Goal: Task Accomplishment & Management: Manage account settings

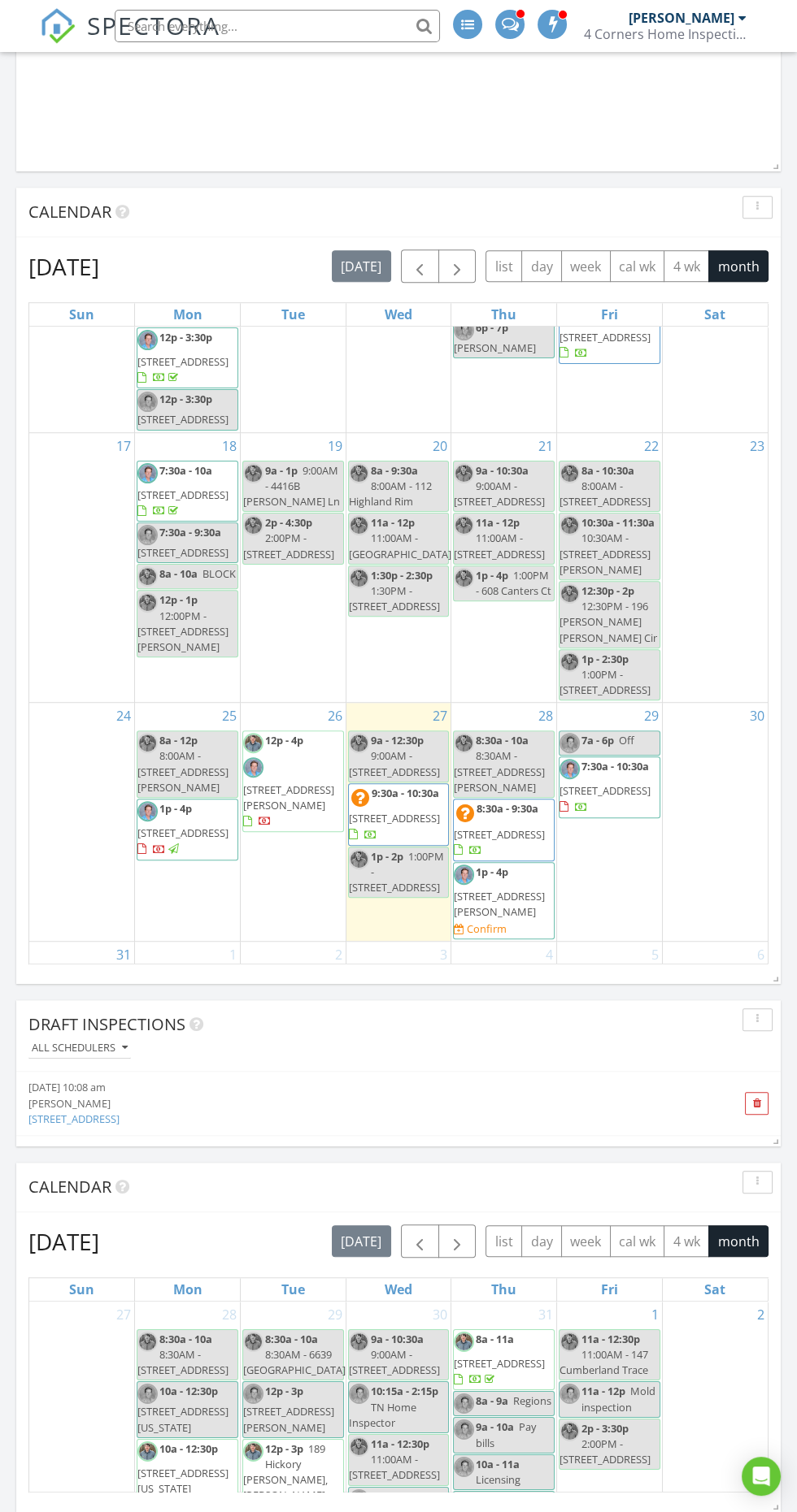
scroll to position [1570, 0]
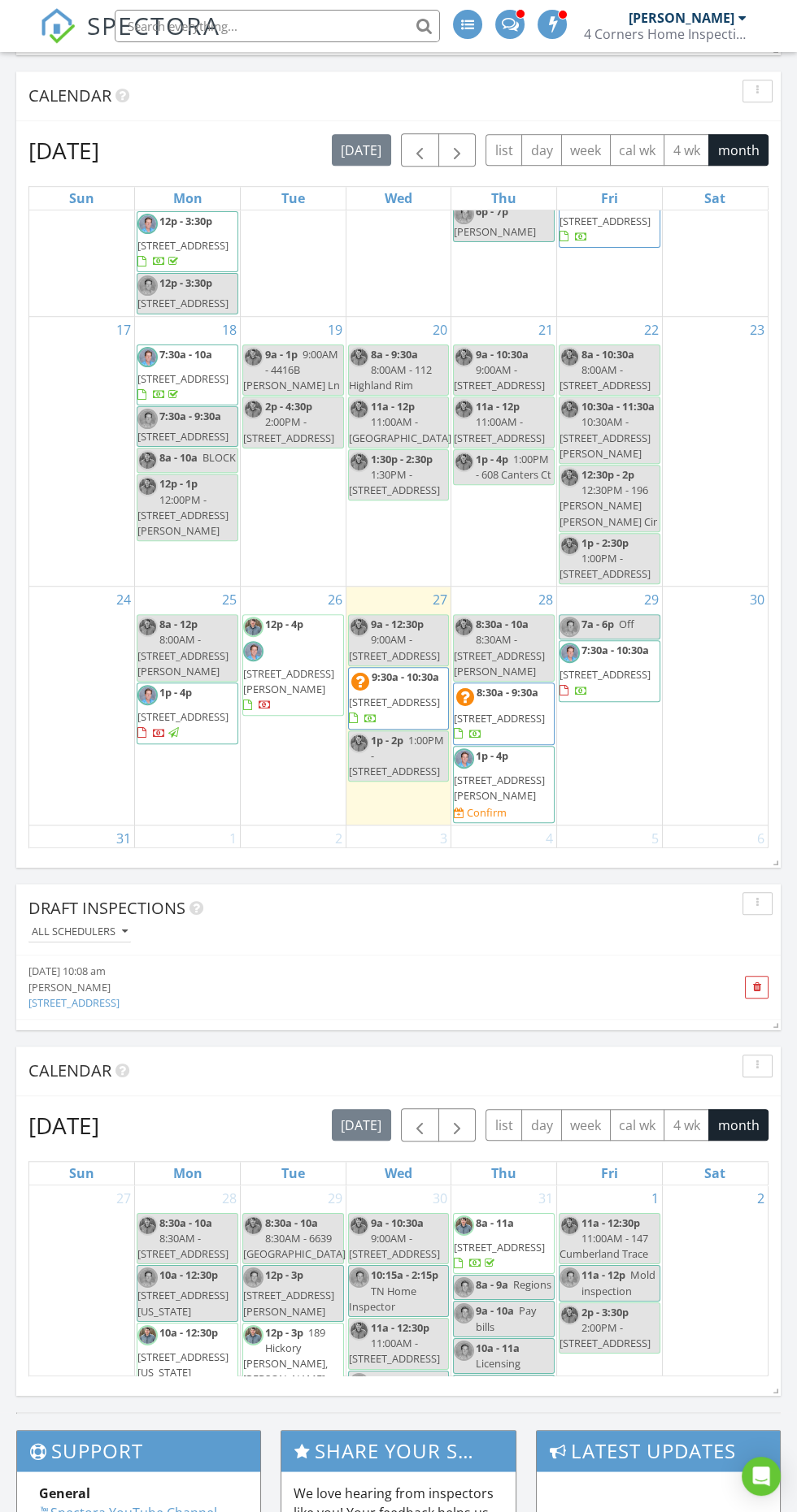
click at [191, 45] on div at bounding box center [398, 756] width 797 height 1512
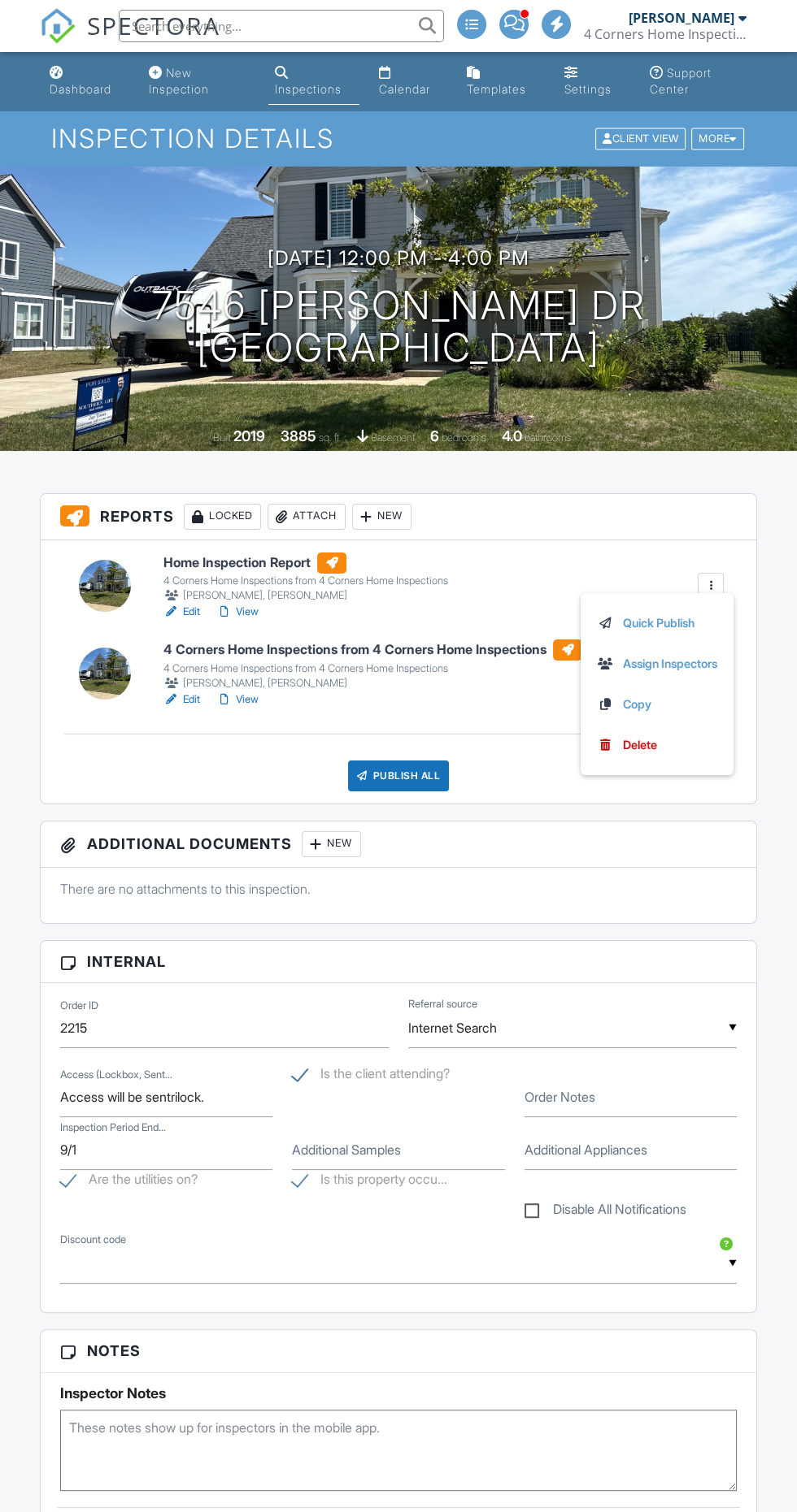
click at [560, 510] on h3 "Reports Locked Attach New" at bounding box center [398, 517] width 716 height 46
click at [545, 541] on div "Home Inspection Report 4 Corners Home Inspections from 4 Corners Home Inspectio…" at bounding box center [398, 672] width 716 height 264
click at [593, 541] on div "Home Inspection Report 4 Corners Home Inspections from 4 Corners Home Inspectio…" at bounding box center [398, 672] width 716 height 264
click at [710, 584] on div at bounding box center [710, 585] width 16 height 16
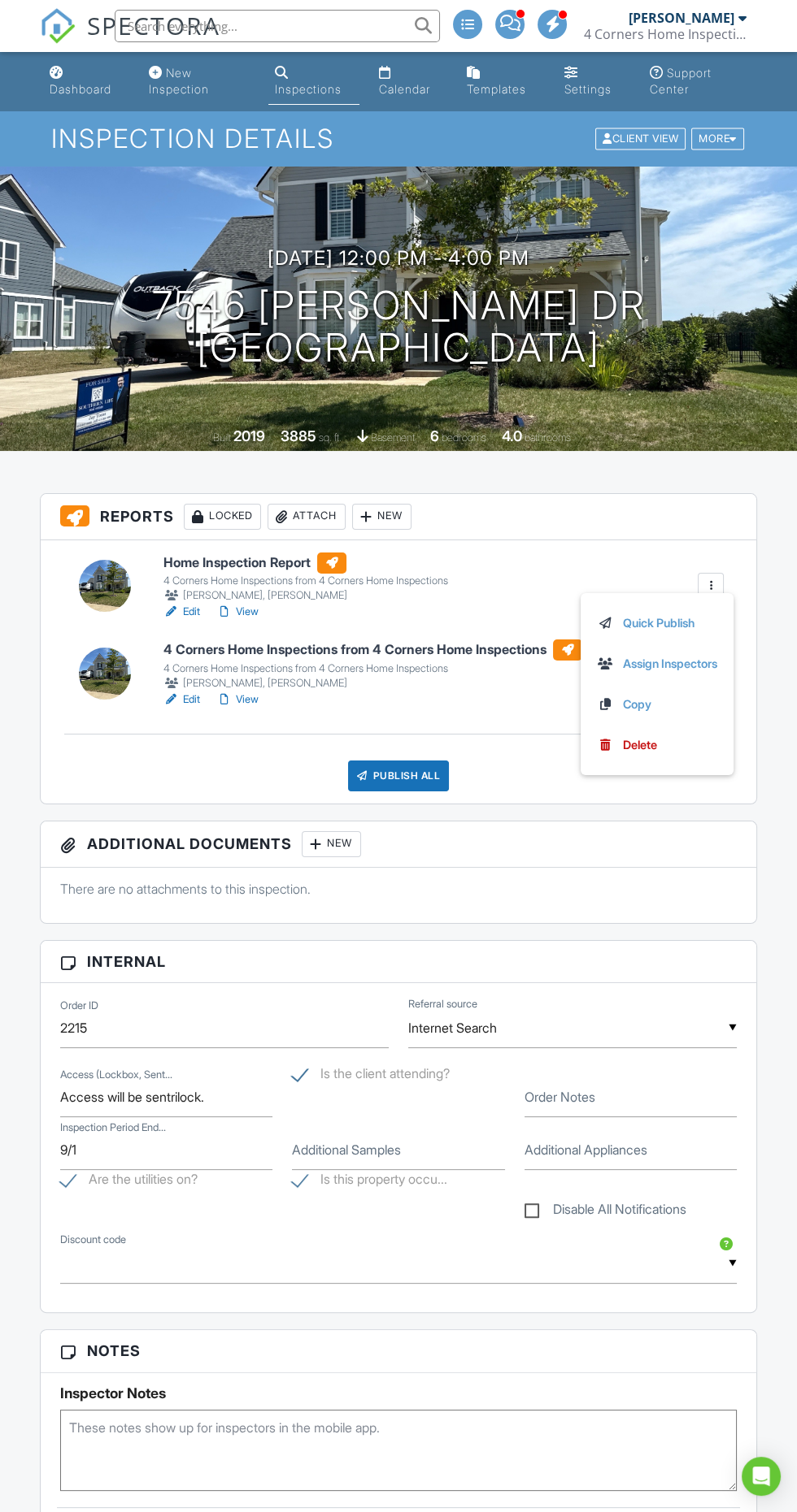
click at [644, 747] on div "Delete" at bounding box center [640, 745] width 34 height 18
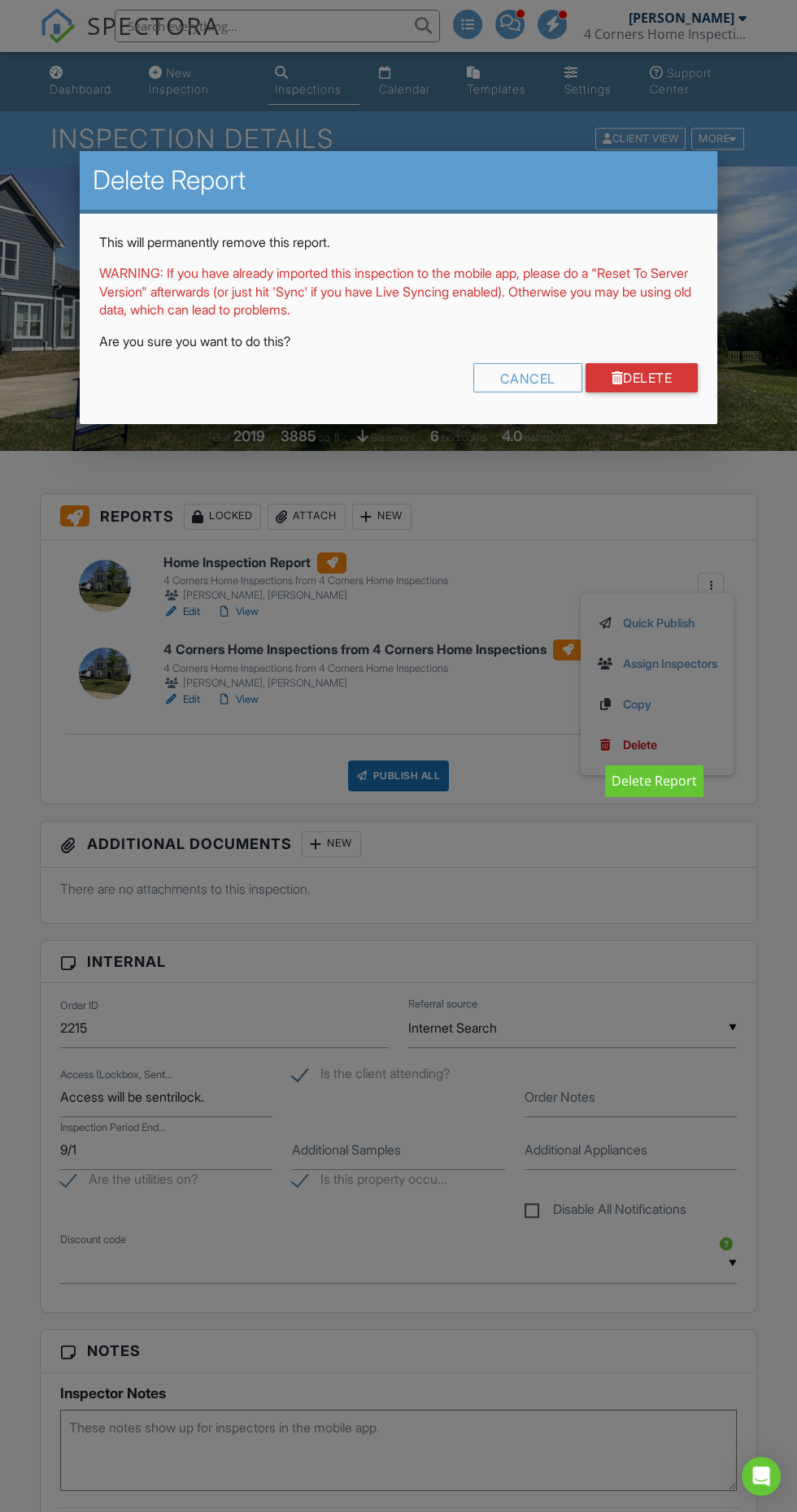
click at [521, 378] on div "Cancel" at bounding box center [527, 378] width 109 height 30
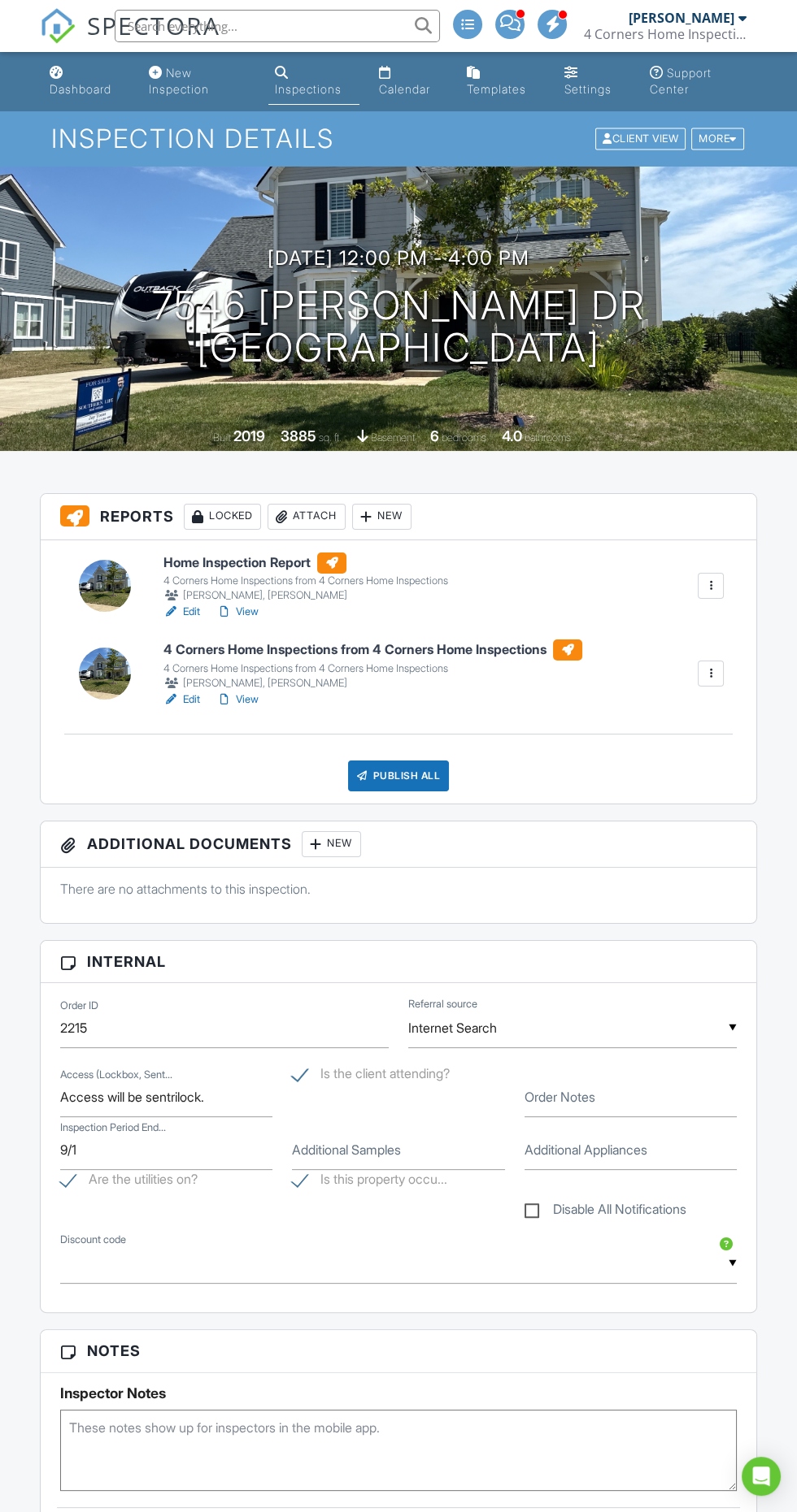
click at [711, 584] on div at bounding box center [710, 585] width 16 height 16
click at [671, 748] on link "Delete" at bounding box center [657, 745] width 120 height 18
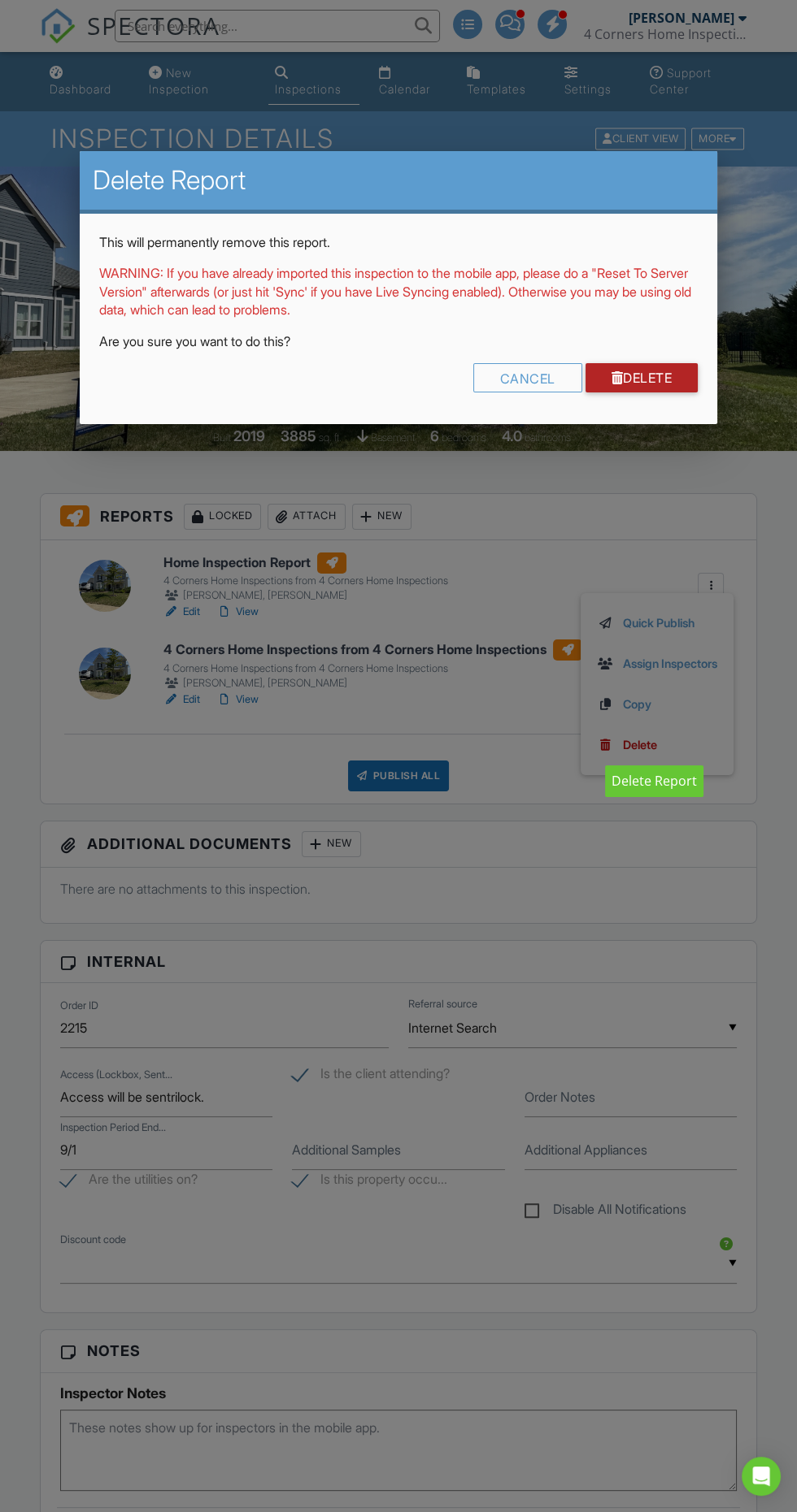
click at [669, 372] on link "Delete" at bounding box center [642, 378] width 113 height 30
